Goal: Transaction & Acquisition: Purchase product/service

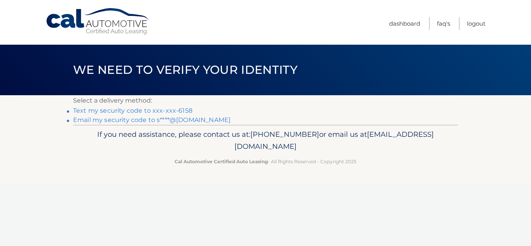
click at [162, 112] on link "Text my security code to xxx-xxx-6158" at bounding box center [132, 110] width 119 height 7
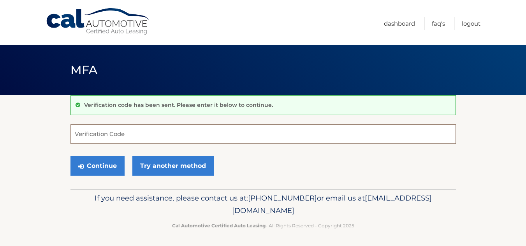
click at [137, 139] on input "Verification Code" at bounding box center [262, 133] width 385 height 19
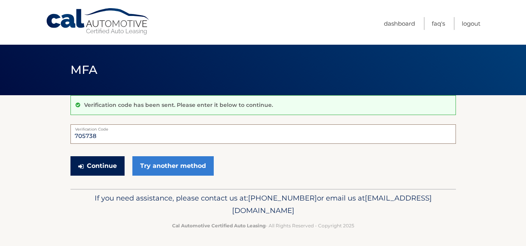
type input "705738"
click at [86, 168] on button "Continue" at bounding box center [97, 165] width 54 height 19
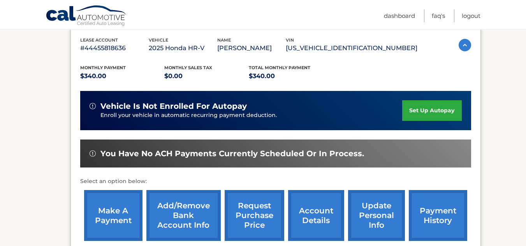
scroll to position [135, 0]
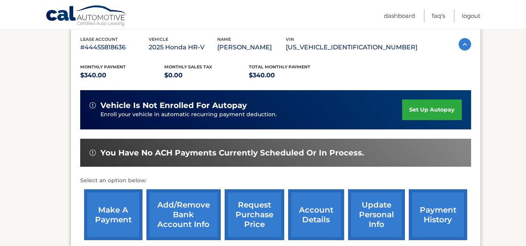
click at [119, 215] on link "make a payment" at bounding box center [113, 214] width 58 height 51
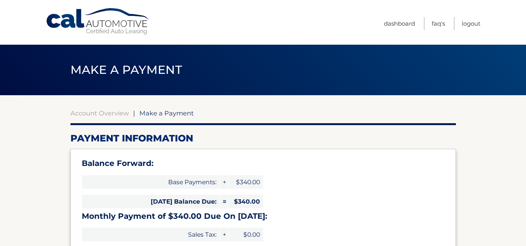
select select "YWU5MGE0MDMtODBiYy00N2JjLWFjZmMtNDNkMDUzMTFhNTY1"
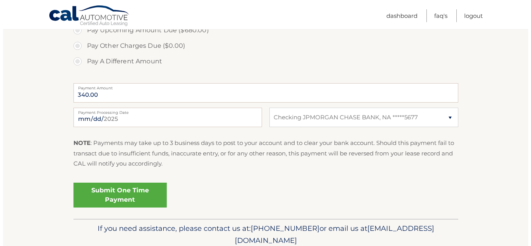
scroll to position [313, 0]
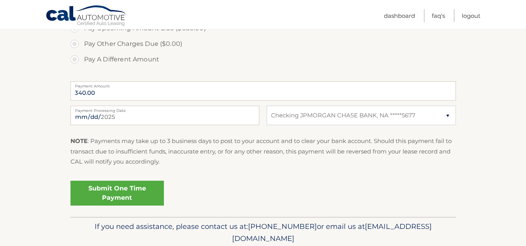
click at [142, 197] on link "Submit One Time Payment" at bounding box center [116, 193] width 93 height 25
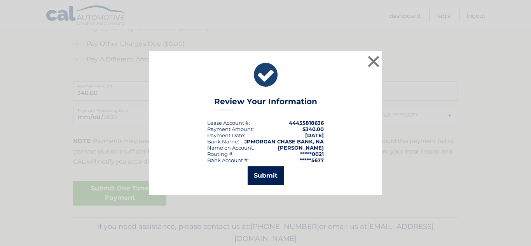
click at [267, 178] on button "Submit" at bounding box center [266, 176] width 36 height 19
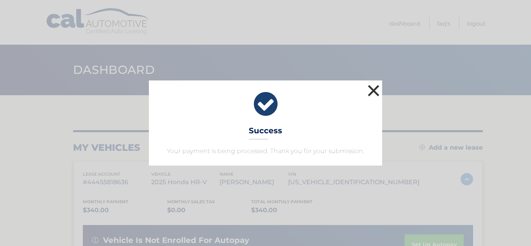
click at [373, 89] on button "×" at bounding box center [374, 91] width 16 height 16
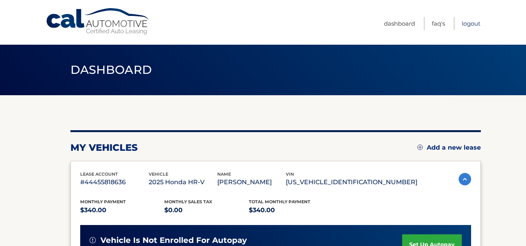
click at [469, 23] on link "Logout" at bounding box center [470, 23] width 19 height 13
